Goal: Task Accomplishment & Management: Use online tool/utility

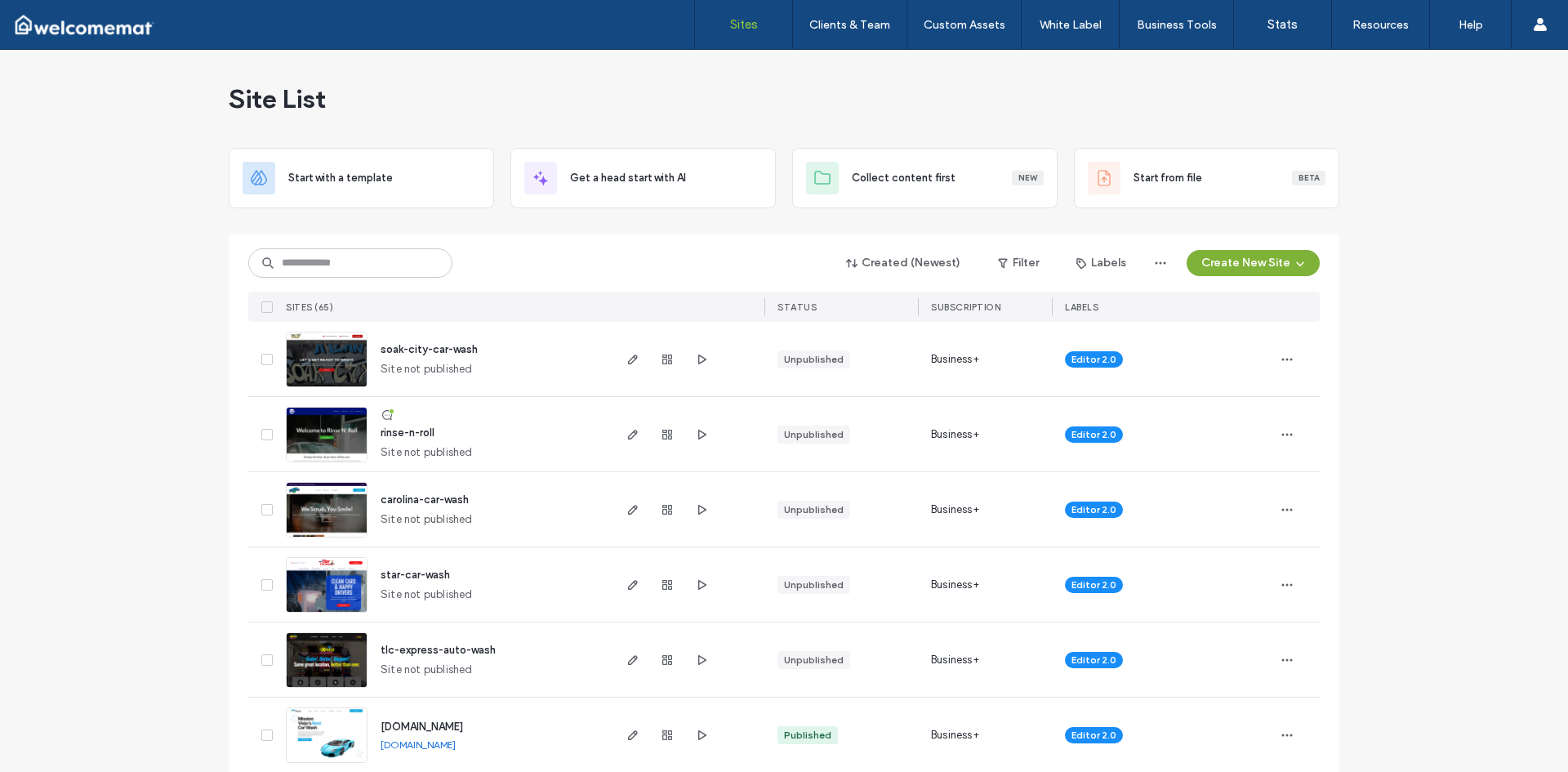
click at [1229, 267] on button "Create New Site" at bounding box center [1254, 264] width 133 height 26
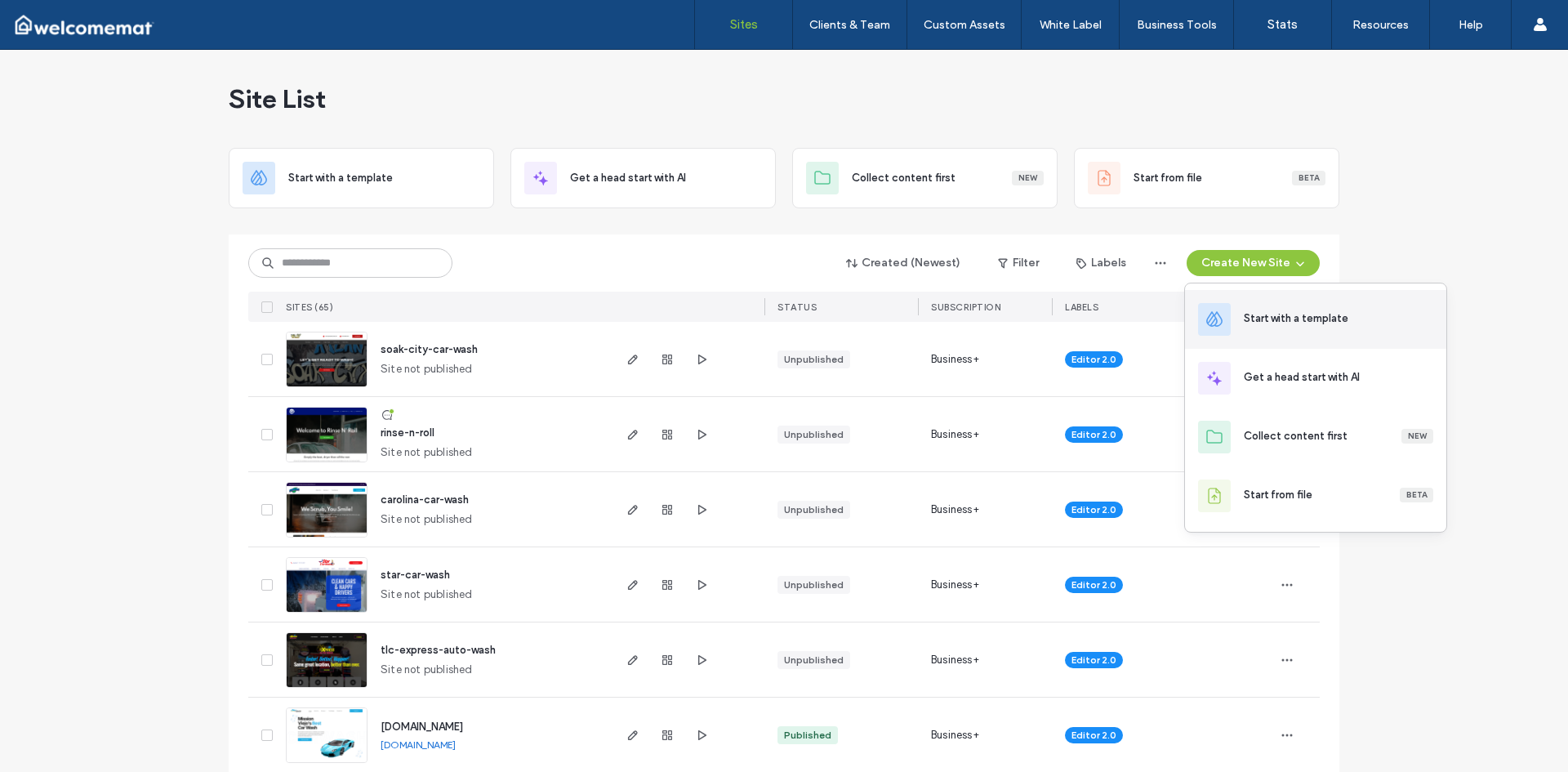
click at [1259, 318] on div "Start with a template" at bounding box center [1296, 318] width 104 height 16
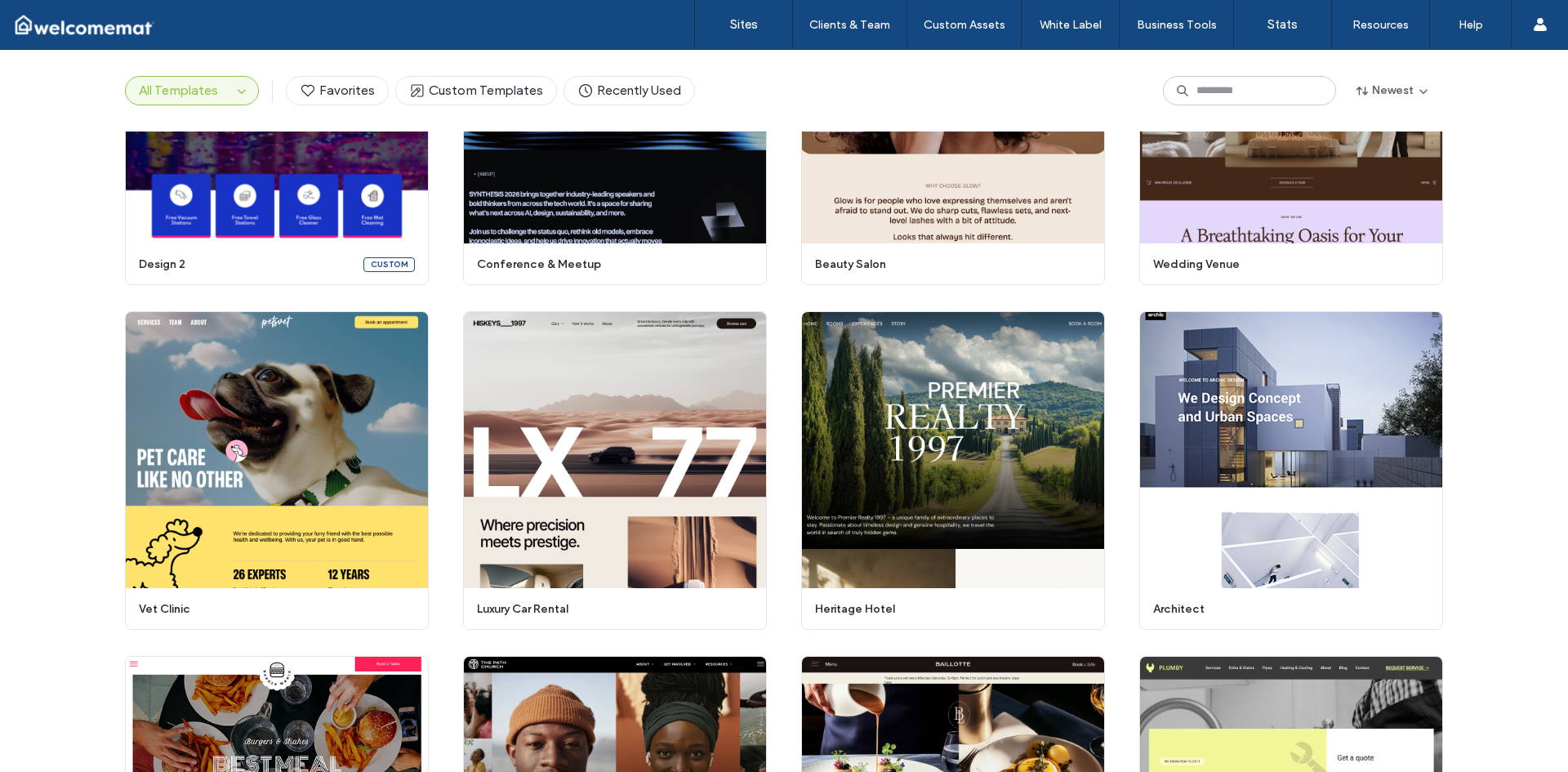
scroll to position [598, 0]
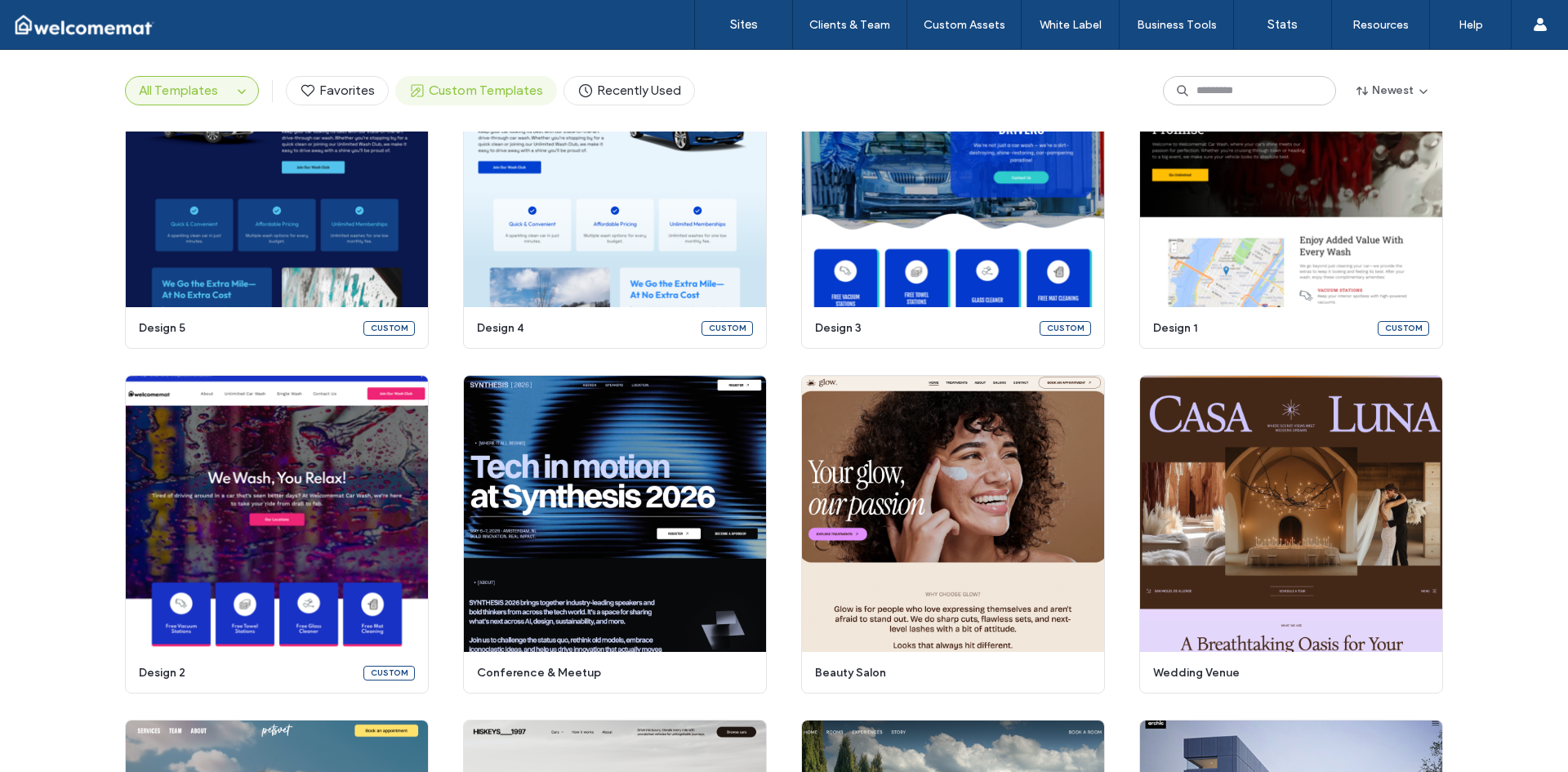
click at [470, 85] on span "Custom Templates" at bounding box center [475, 90] width 134 height 18
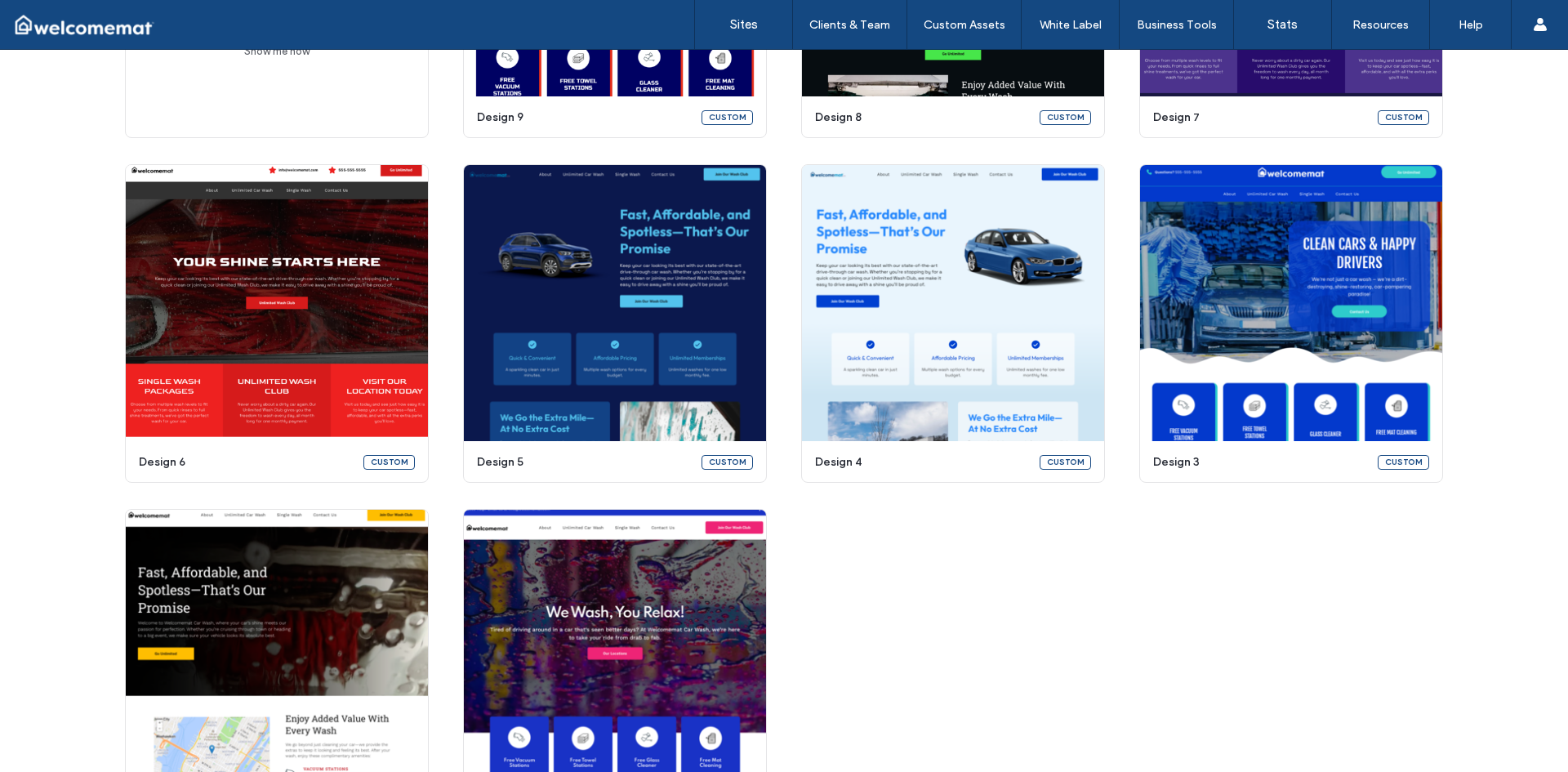
click at [1170, 571] on div "Create a custom template Turn any template into a reusable, customized asset in…" at bounding box center [784, 323] width 1319 height 1008
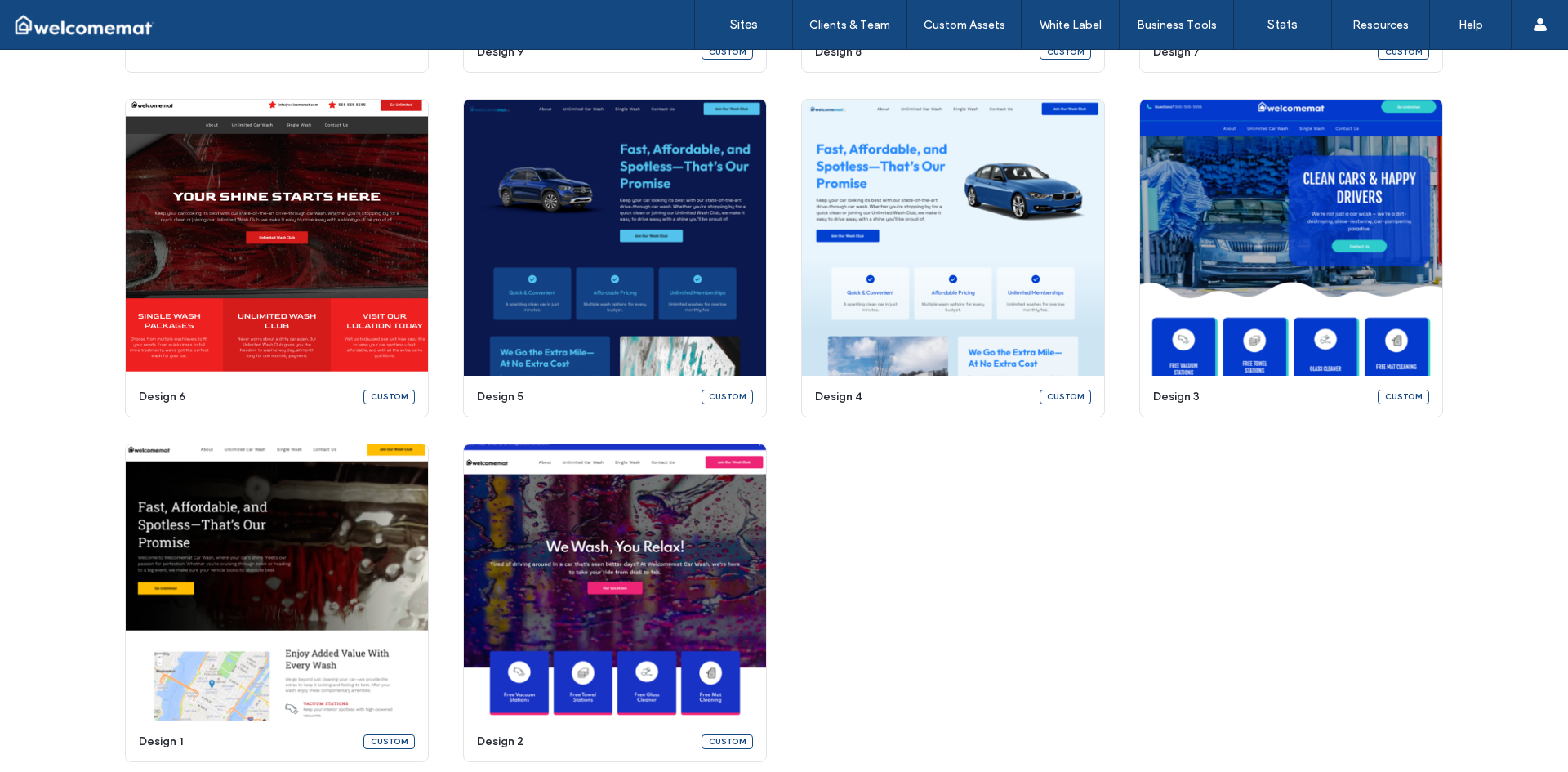
scroll to position [545, 0]
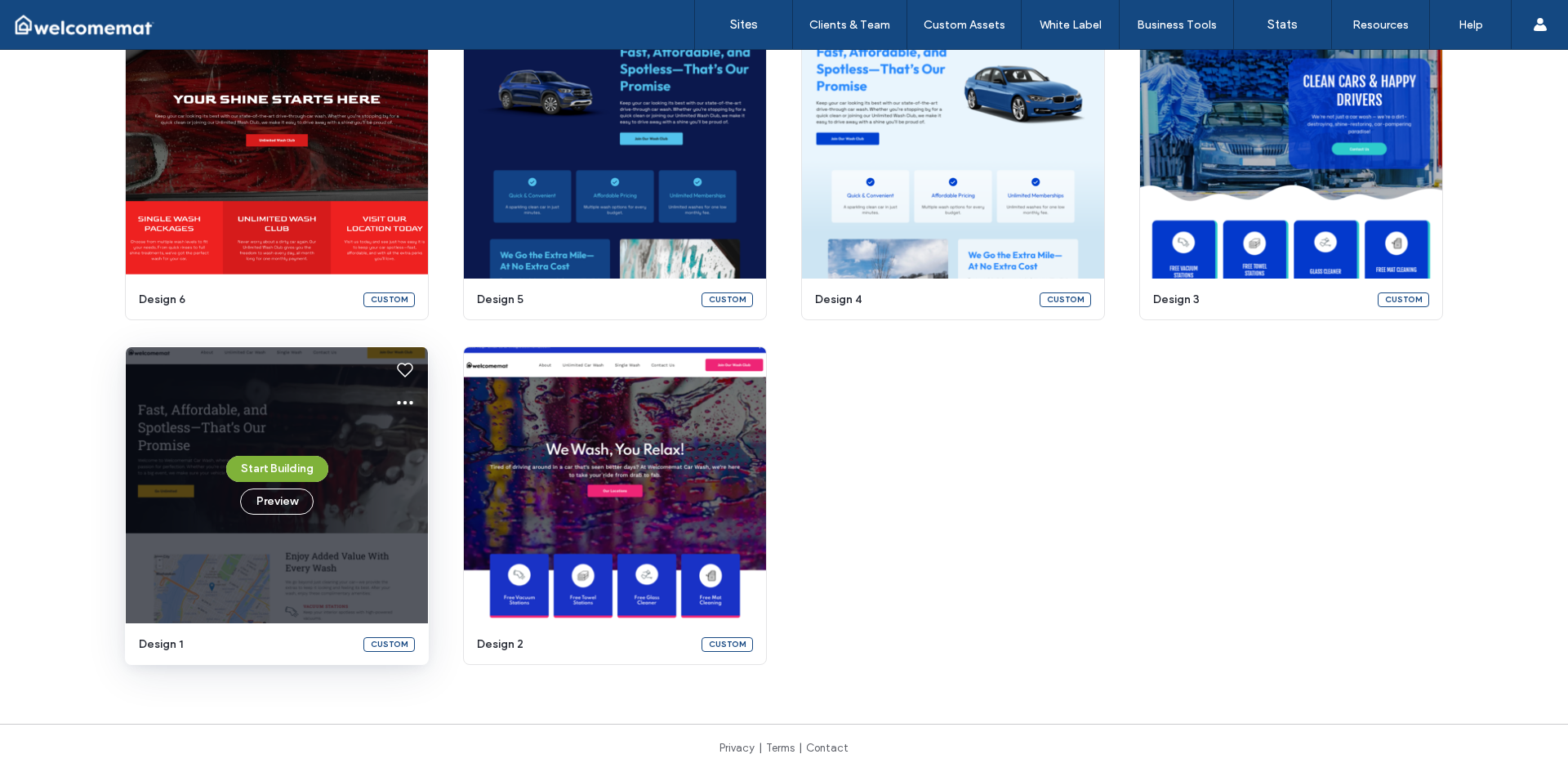
click at [270, 460] on button "Start Building" at bounding box center [277, 469] width 102 height 26
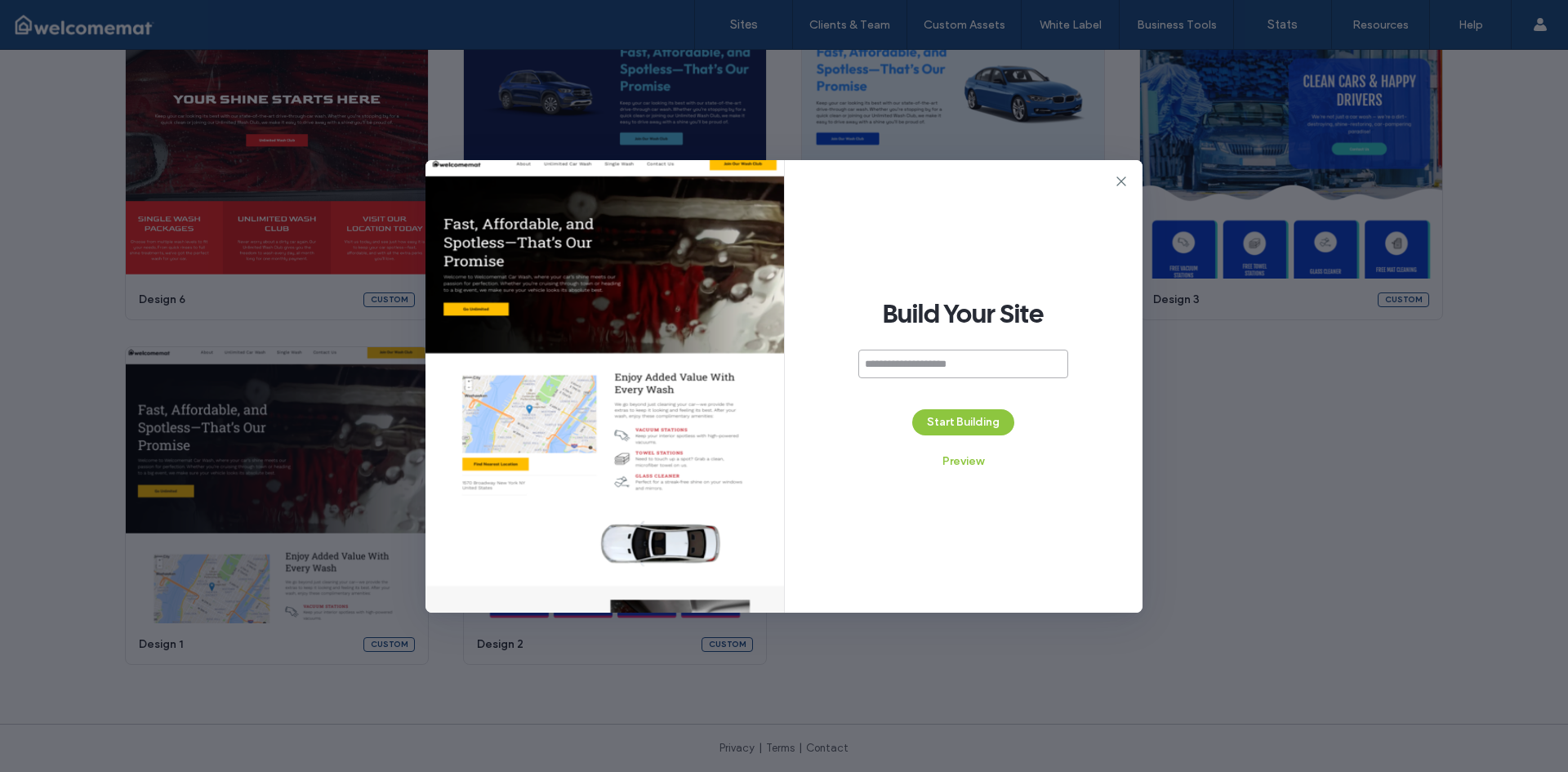
click at [979, 366] on input at bounding box center [964, 364] width 210 height 28
paste input "**********"
type input "**********"
click at [983, 421] on button "Start Building" at bounding box center [963, 422] width 102 height 26
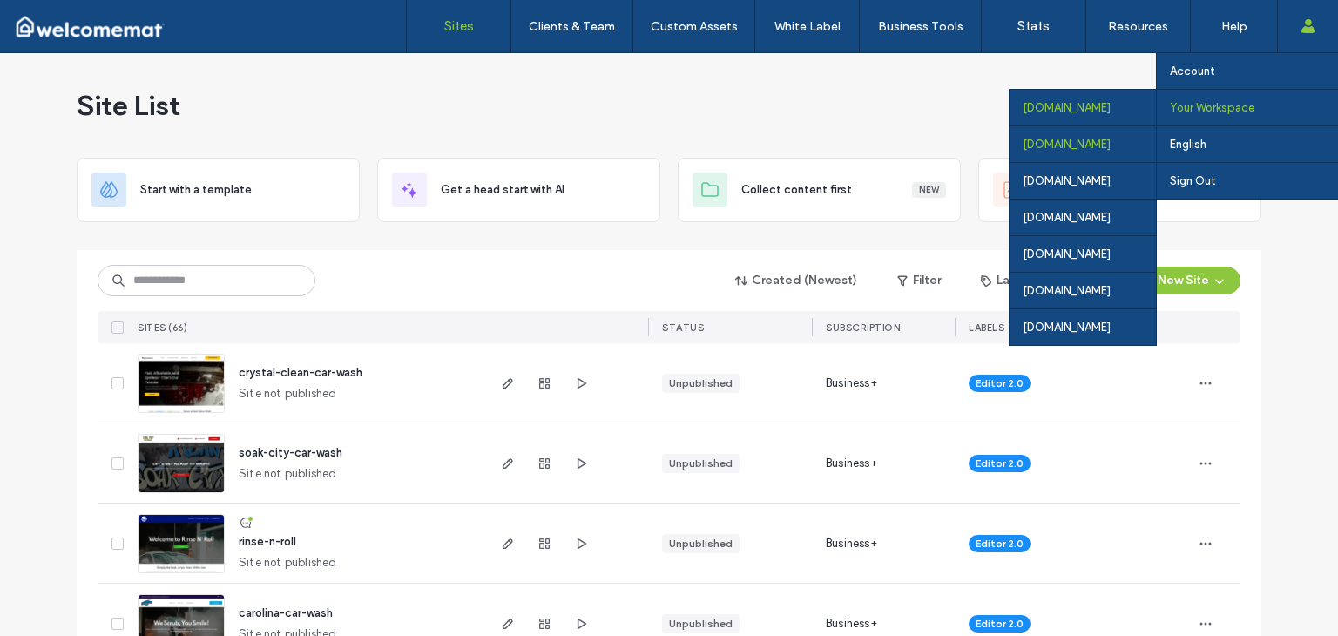
click at [1056, 139] on div "[DOMAIN_NAME]" at bounding box center [1083, 143] width 146 height 37
